Goal: Task Accomplishment & Management: Manage account settings

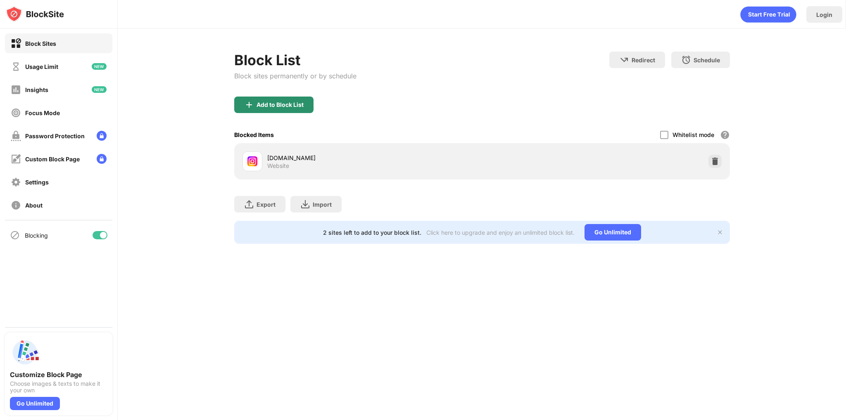
click at [289, 109] on div "Add to Block List" at bounding box center [273, 105] width 79 height 17
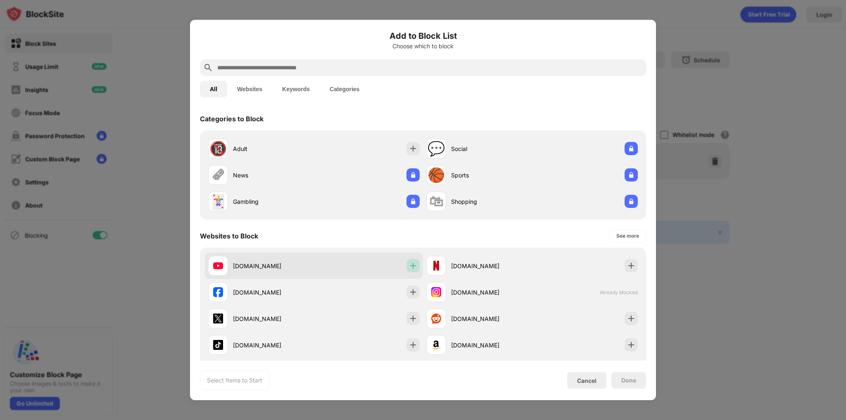
click at [412, 267] on img at bounding box center [413, 266] width 8 height 8
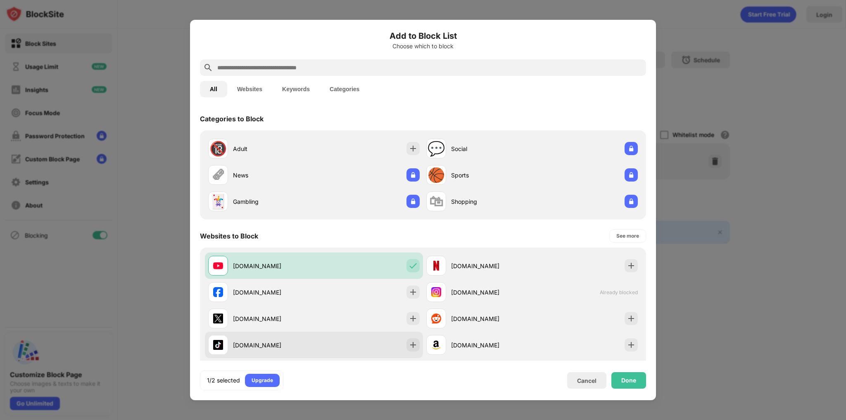
click at [417, 346] on div "[DOMAIN_NAME]" at bounding box center [314, 345] width 218 height 26
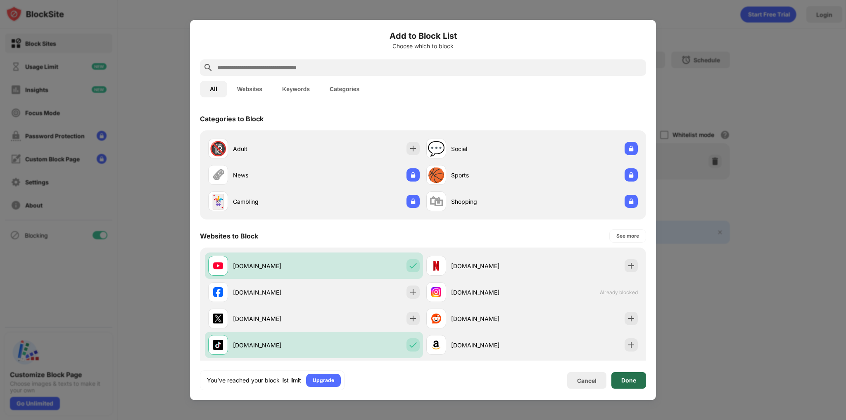
click at [620, 388] on div "Done" at bounding box center [628, 380] width 35 height 17
